Goal: Participate in discussion: Engage in conversation with other users on a specific topic

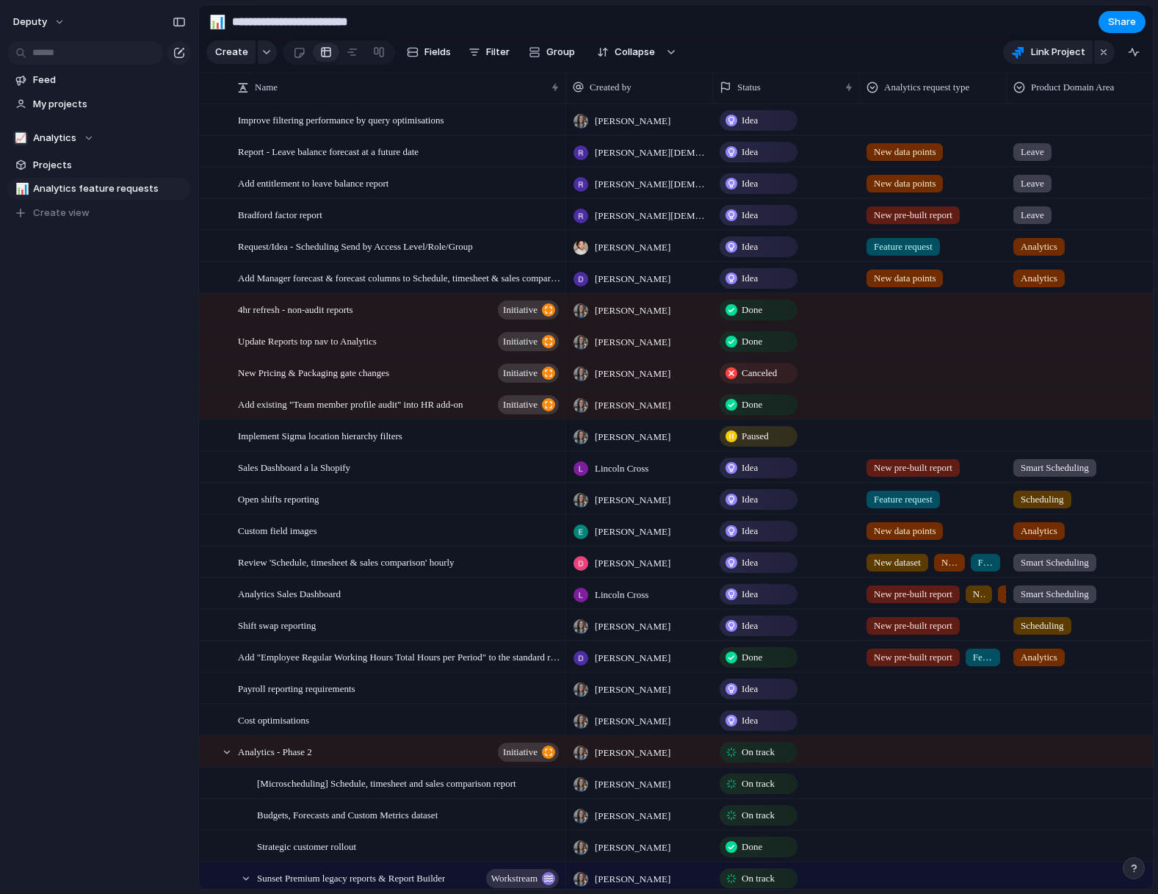
click at [178, 672] on div "deputy Feed My projects 📈 Analytics Projects 📊 Analytics feature requests To pi…" at bounding box center [99, 447] width 198 height 894
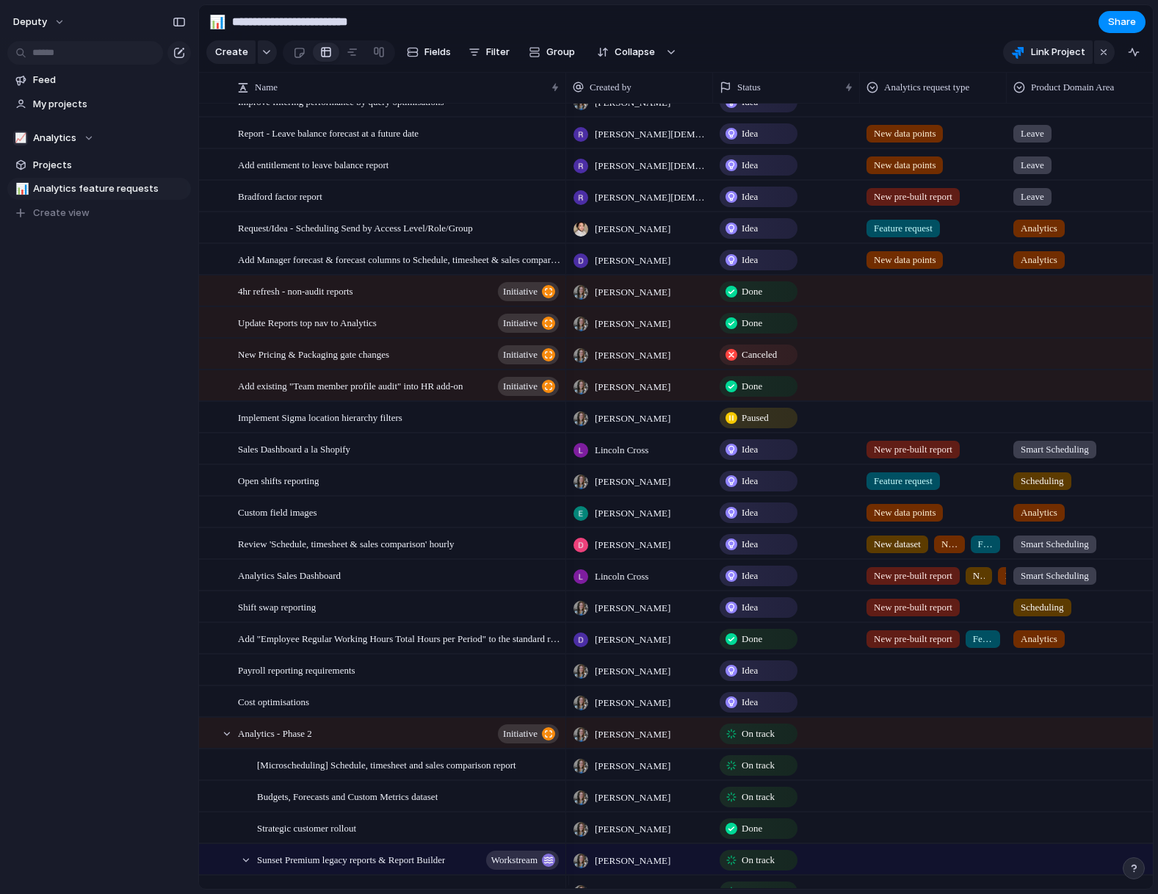
scroll to position [37, 0]
